Goal: Find specific page/section: Find specific page/section

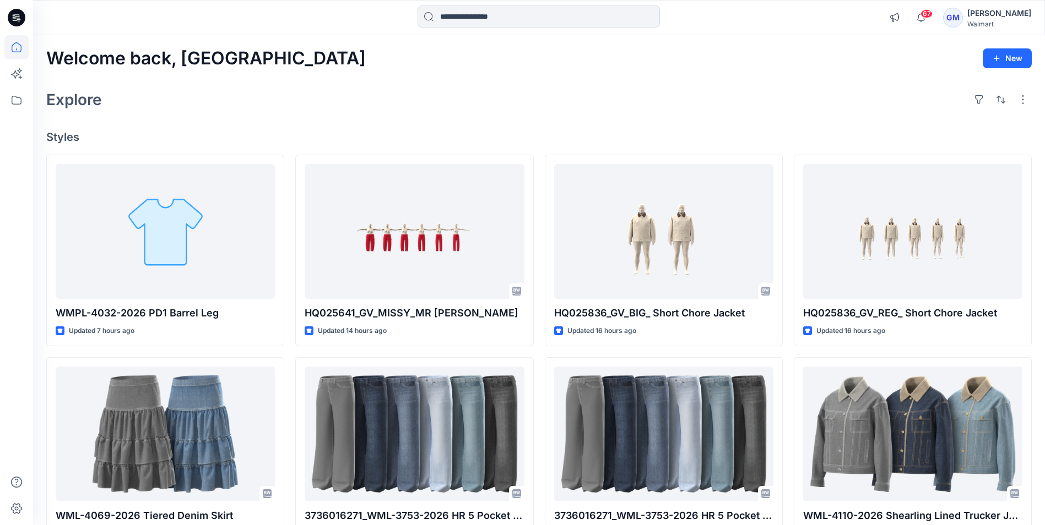
click at [23, 15] on icon at bounding box center [17, 18] width 18 height 18
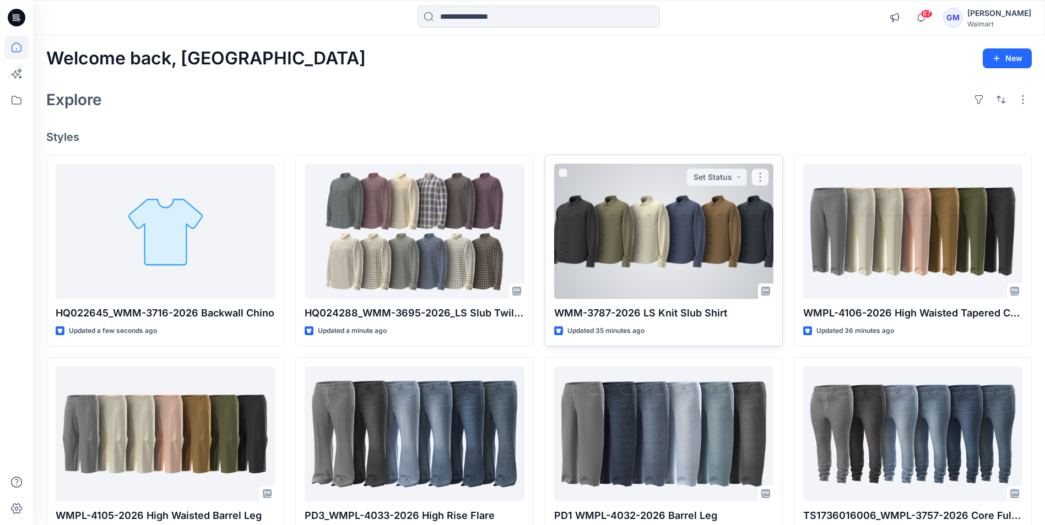
click at [589, 248] on div at bounding box center [663, 231] width 219 height 135
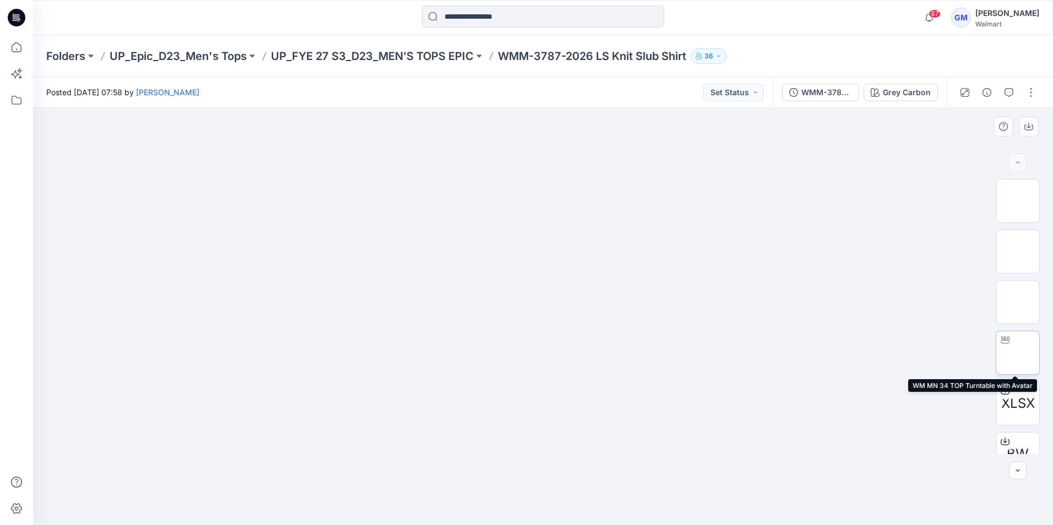
click at [1018, 353] on img at bounding box center [1018, 353] width 0 height 0
drag, startPoint x: 543, startPoint y: 512, endPoint x: 554, endPoint y: 529, distance: 20.3
click at [554, 525] on html "67 Notifications Your style WMPL-4106-2026 High Waisted Tapered Crop 26 Inch ha…" at bounding box center [526, 262] width 1053 height 525
